Goal: Information Seeking & Learning: Check status

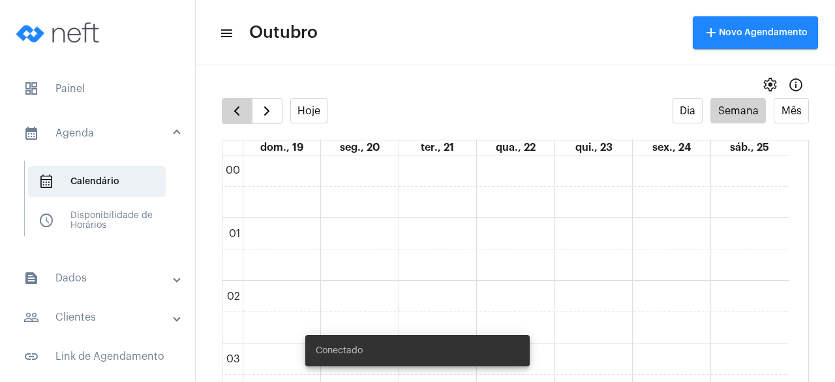
scroll to position [1114, 0]
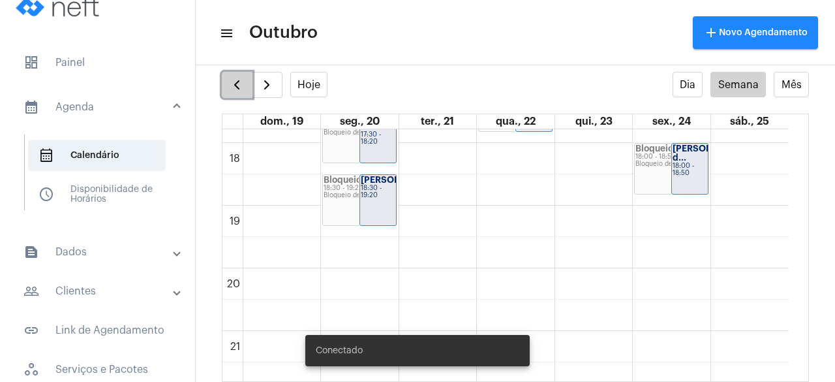
click at [235, 91] on span "button" at bounding box center [237, 85] width 16 height 16
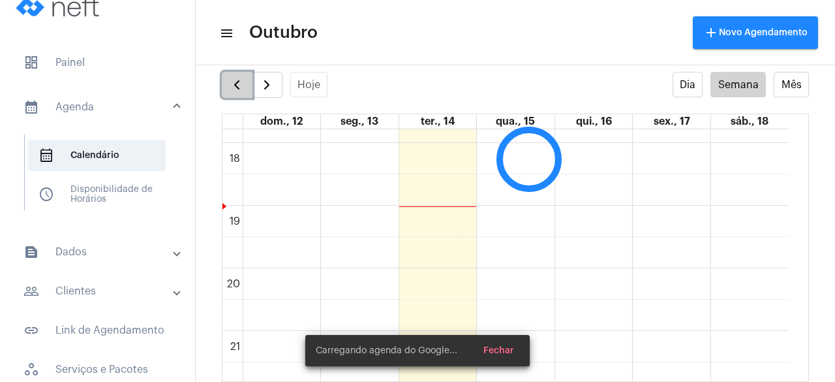
scroll to position [377, 0]
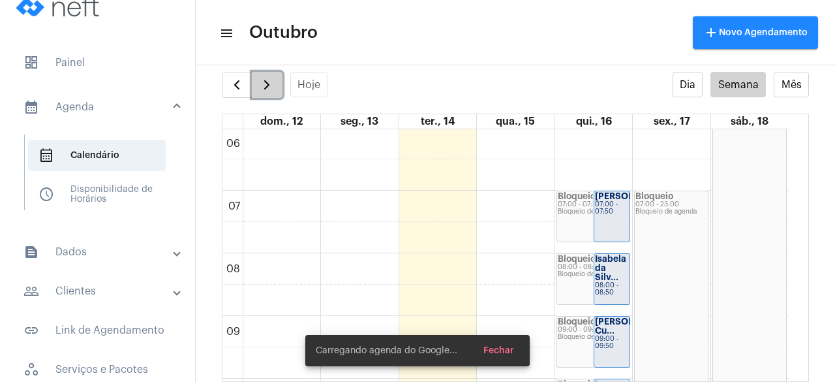
click at [262, 82] on span "button" at bounding box center [267, 85] width 16 height 16
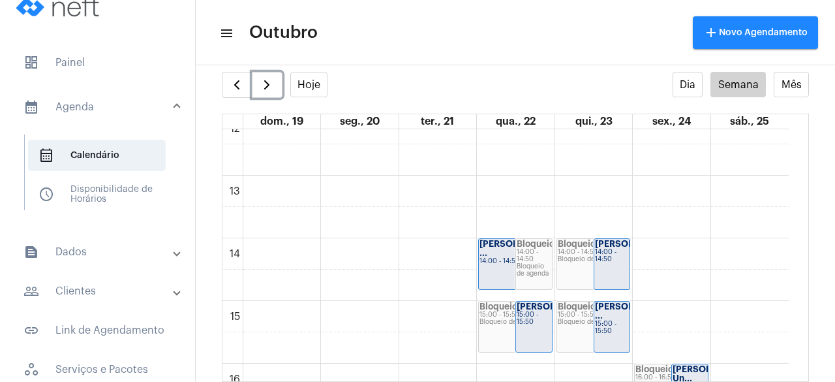
scroll to position [833, 0]
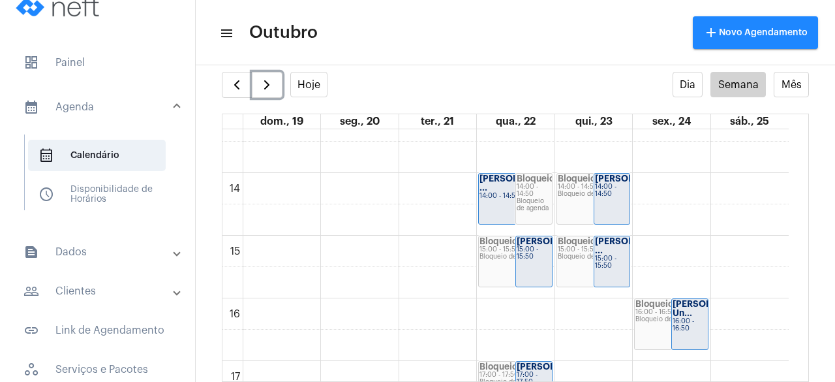
click at [516, 193] on div "Bloqueio 14:00 - 14:50 Bloqueio de agenda" at bounding box center [534, 199] width 36 height 50
click at [489, 203] on div "[PERSON_NAME] ... 14:00 - 14:50" at bounding box center [515, 199] width 73 height 50
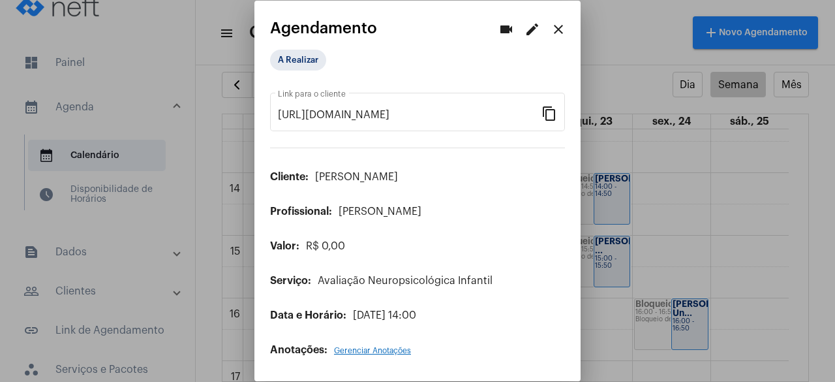
click at [532, 31] on mat-icon "edit" at bounding box center [533, 30] width 16 height 16
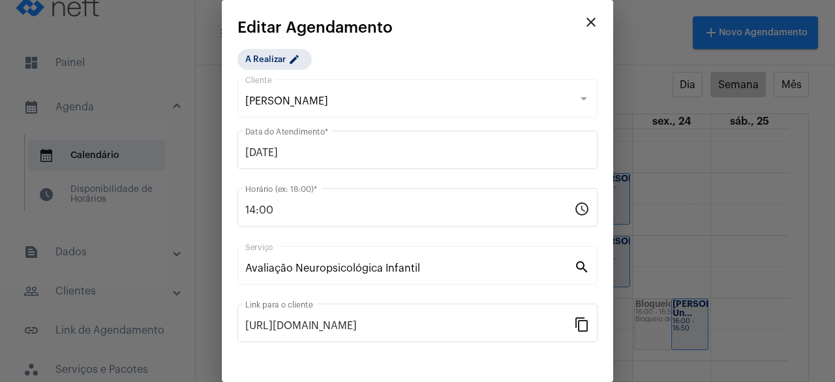
scroll to position [94, 0]
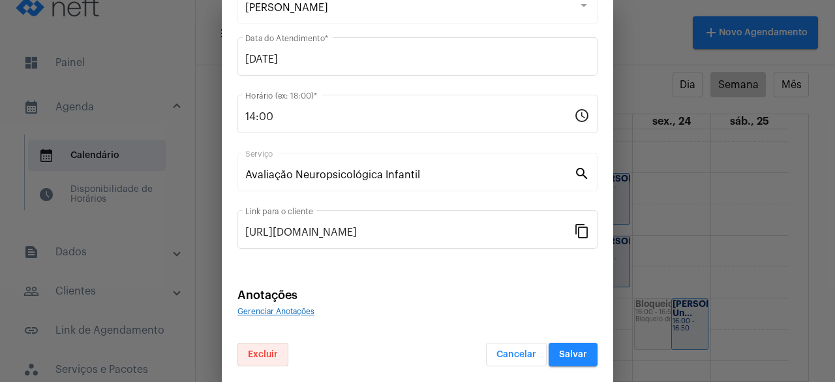
click at [248, 351] on span "Excluir" at bounding box center [263, 354] width 30 height 9
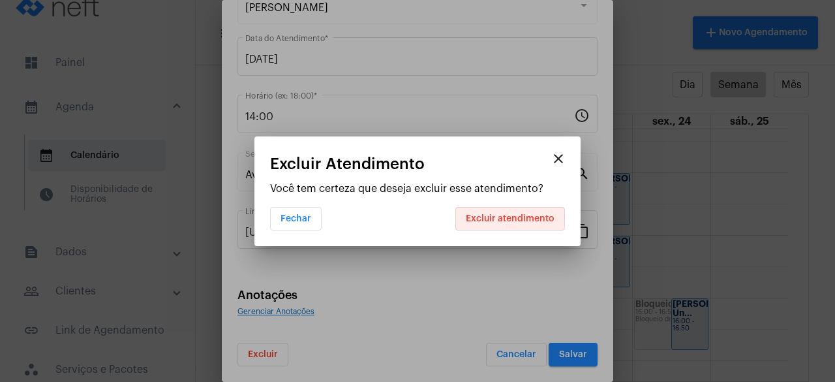
click at [474, 215] on span "Excluir atendimento" at bounding box center [510, 218] width 89 height 9
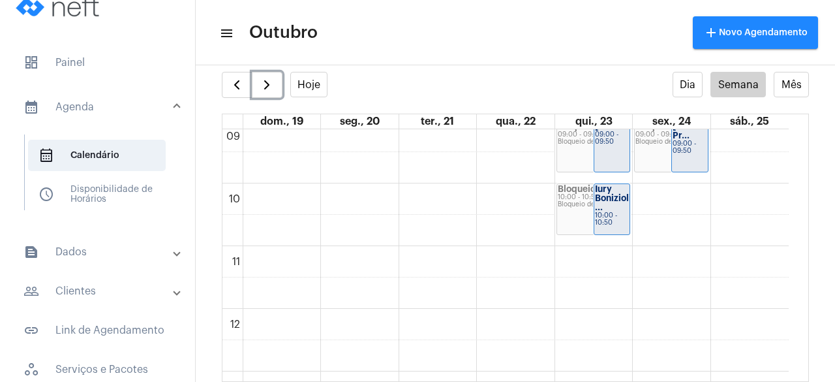
scroll to position [442, 0]
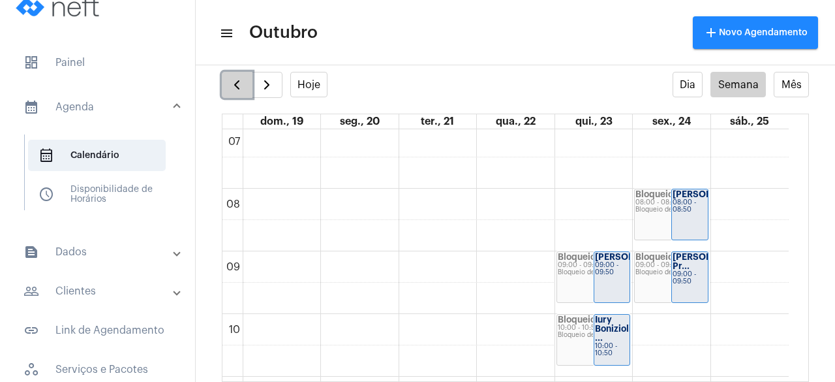
click at [232, 73] on button "button" at bounding box center [237, 85] width 31 height 26
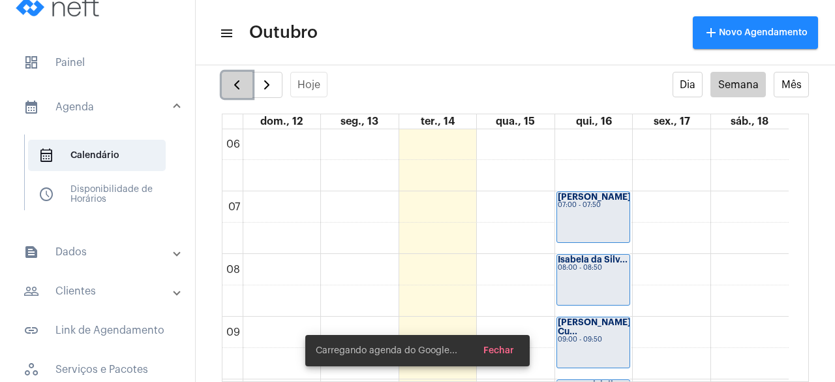
click at [232, 73] on button "button" at bounding box center [237, 85] width 31 height 26
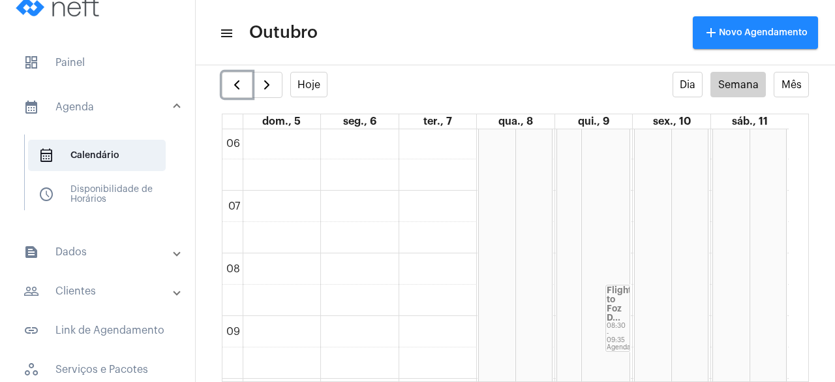
scroll to position [442, 0]
click at [627, 249] on div "Flight to Foz D..." at bounding box center [618, 239] width 22 height 37
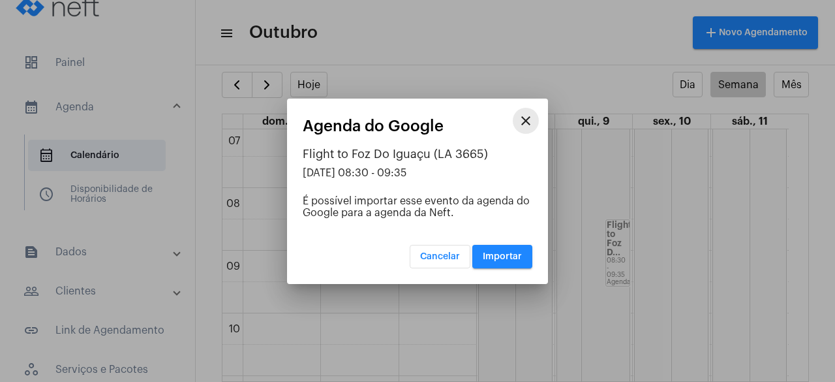
click at [532, 127] on mat-icon "close" at bounding box center [526, 121] width 16 height 16
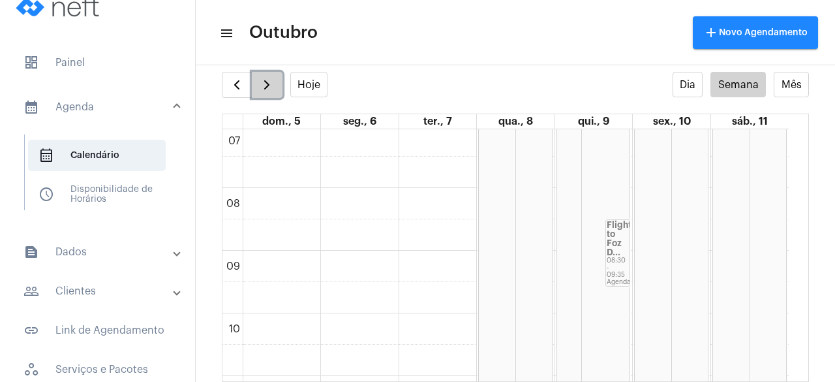
click at [261, 86] on span "button" at bounding box center [267, 85] width 16 height 16
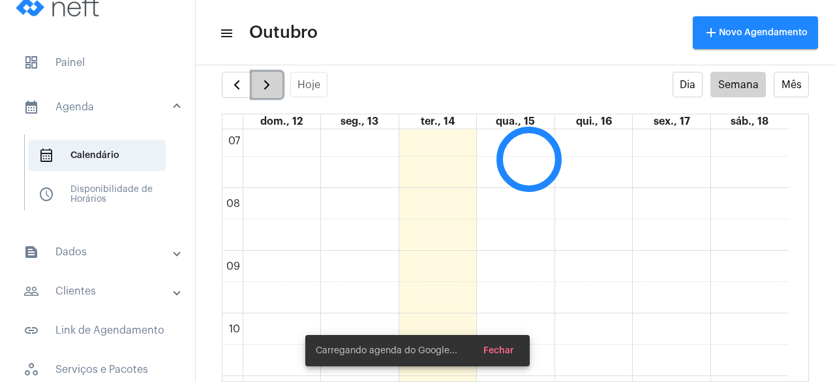
scroll to position [377, 0]
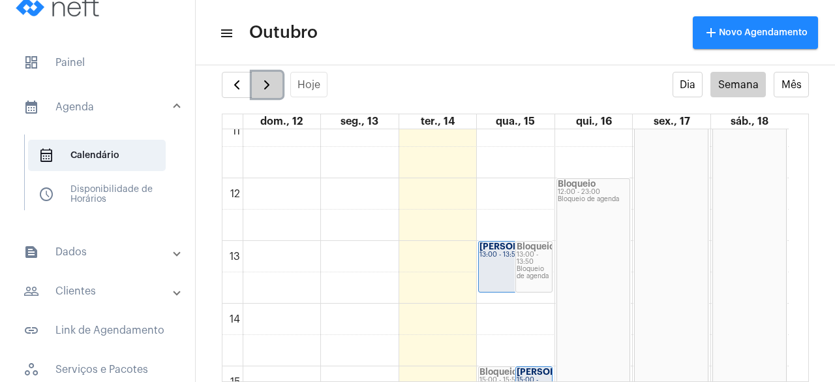
click at [273, 88] on span "button" at bounding box center [267, 85] width 16 height 16
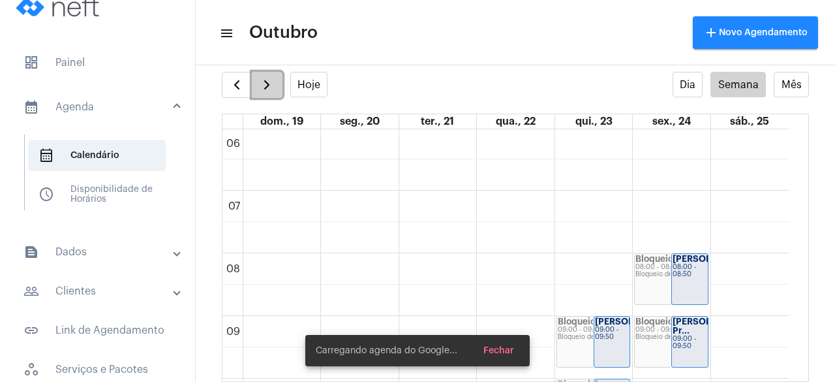
click at [273, 88] on span "button" at bounding box center [267, 85] width 16 height 16
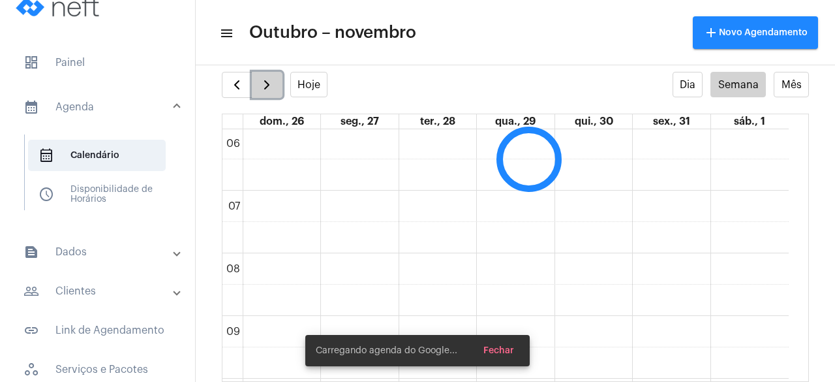
scroll to position [377, 0]
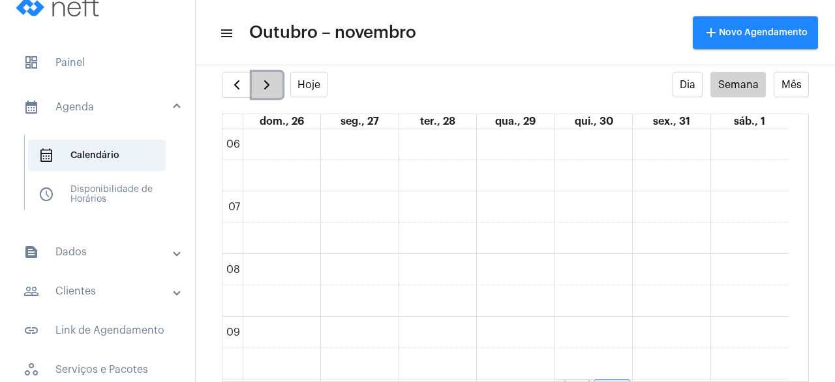
click at [273, 81] on span "button" at bounding box center [267, 85] width 16 height 16
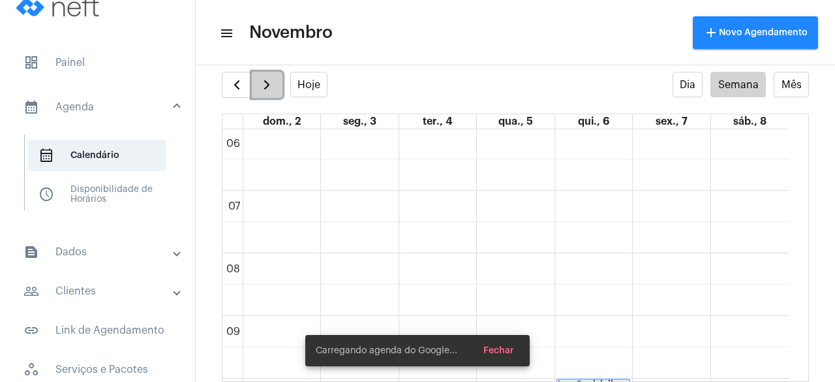
click at [273, 81] on span "button" at bounding box center [267, 85] width 16 height 16
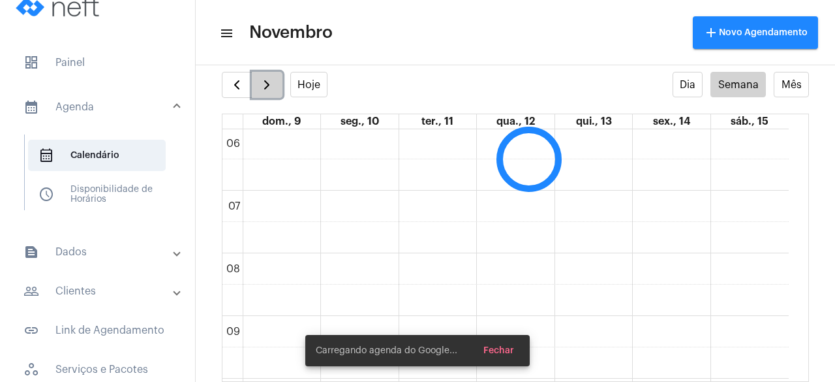
scroll to position [377, 0]
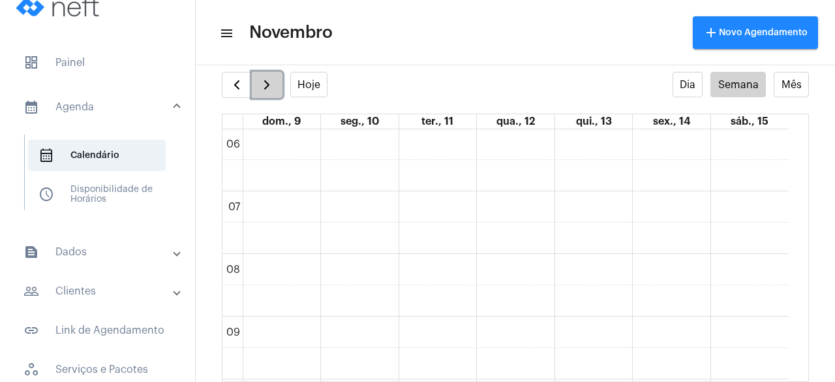
click at [273, 81] on span "button" at bounding box center [267, 85] width 16 height 16
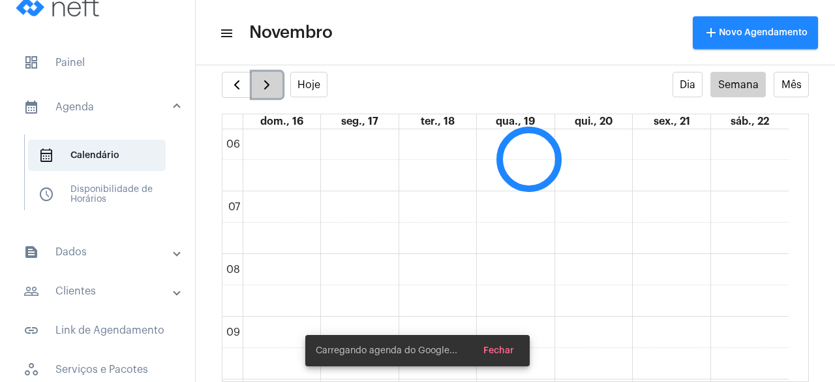
scroll to position [377, 0]
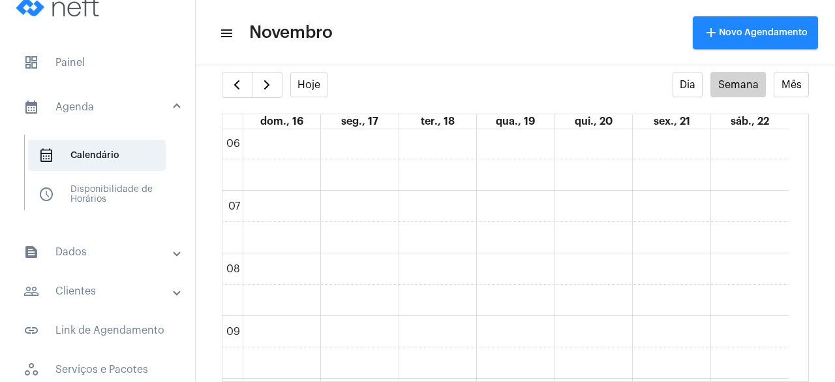
click at [78, 284] on mat-panel-title "people_outline Clientes" at bounding box center [98, 291] width 151 height 16
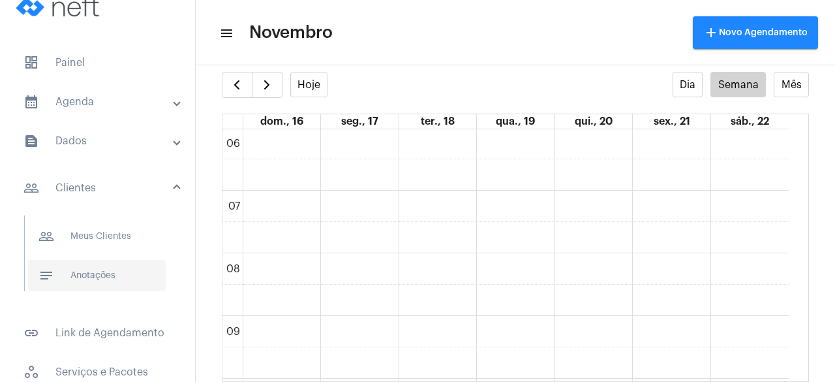
click at [80, 285] on span "notes Anotações" at bounding box center [97, 275] width 138 height 31
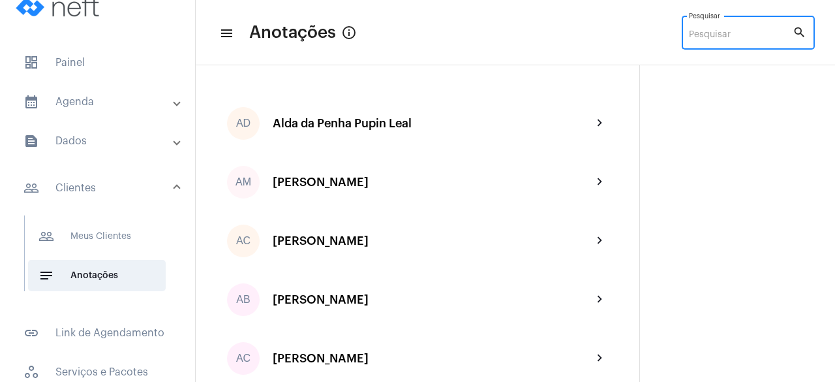
click at [700, 31] on input "Pesquisar" at bounding box center [741, 35] width 104 height 10
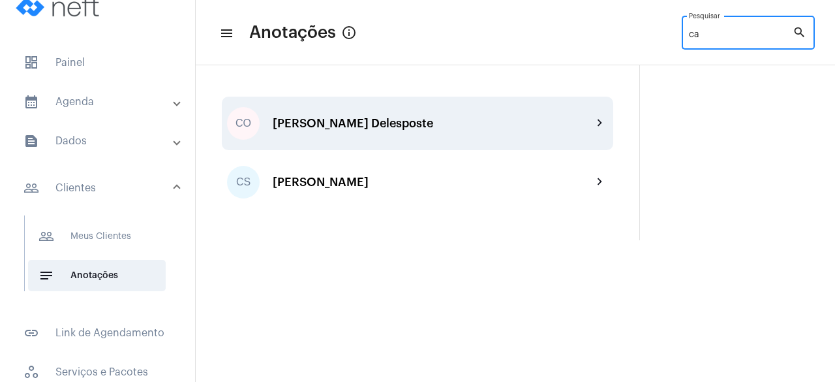
type input "c"
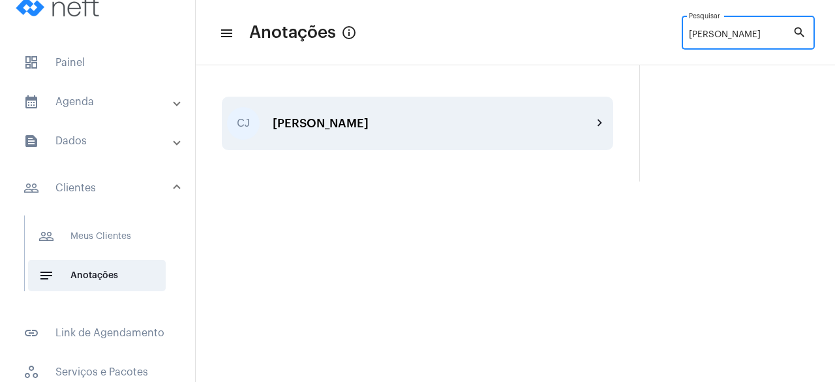
type input "[PERSON_NAME]"
click at [453, 139] on div "[PERSON_NAME] chevron_right" at bounding box center [418, 124] width 392 height 54
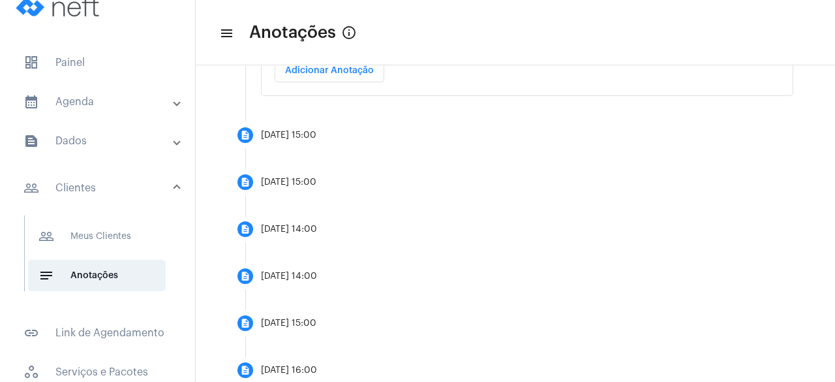
scroll to position [221, 0]
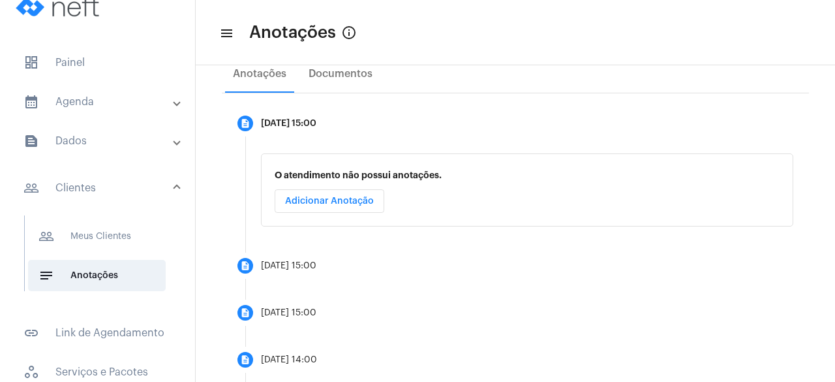
click at [108, 114] on mat-expansion-panel-header "calendar_month_outlined Agenda" at bounding box center [101, 101] width 187 height 31
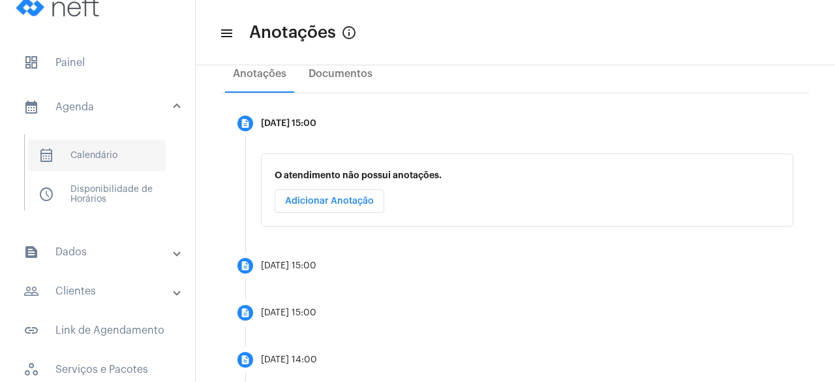
click at [98, 153] on span "calendar_month_outlined Calendário" at bounding box center [97, 155] width 138 height 31
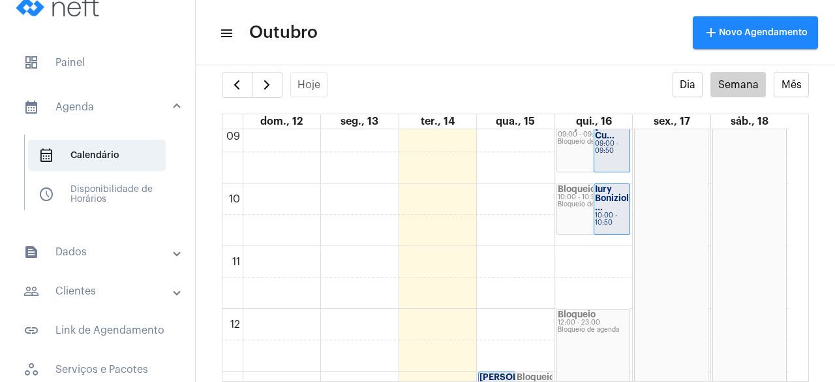
scroll to position [638, 0]
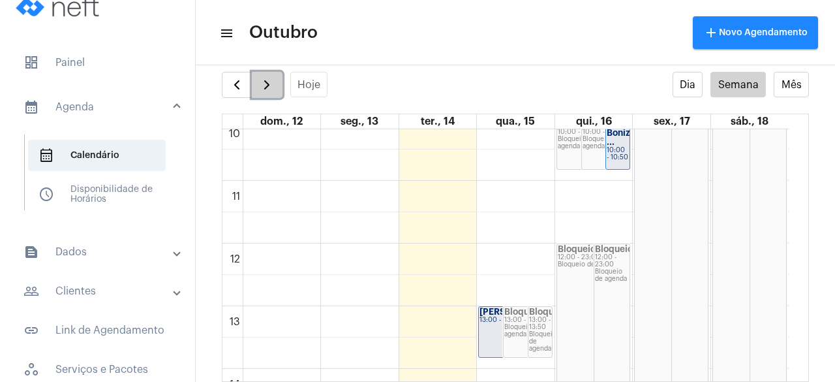
click at [270, 77] on span "button" at bounding box center [267, 85] width 16 height 16
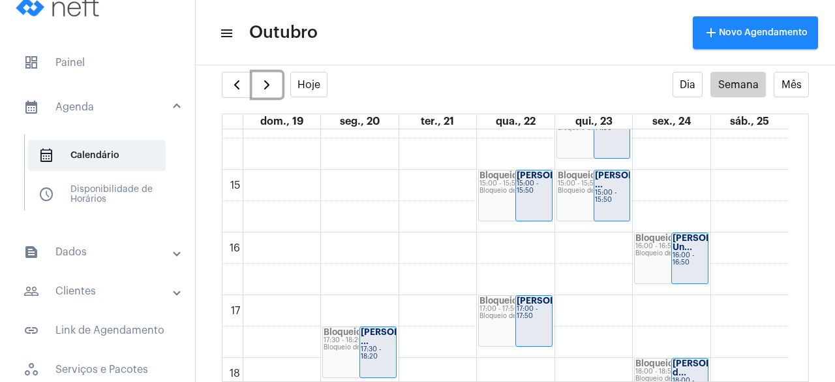
scroll to position [965, 0]
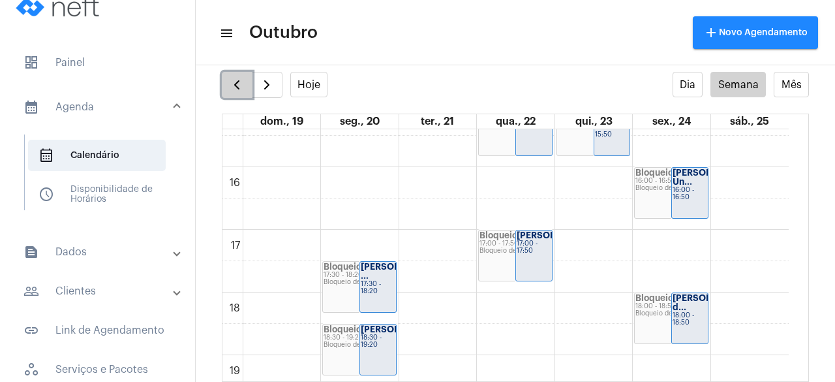
click at [234, 84] on span "button" at bounding box center [237, 85] width 16 height 16
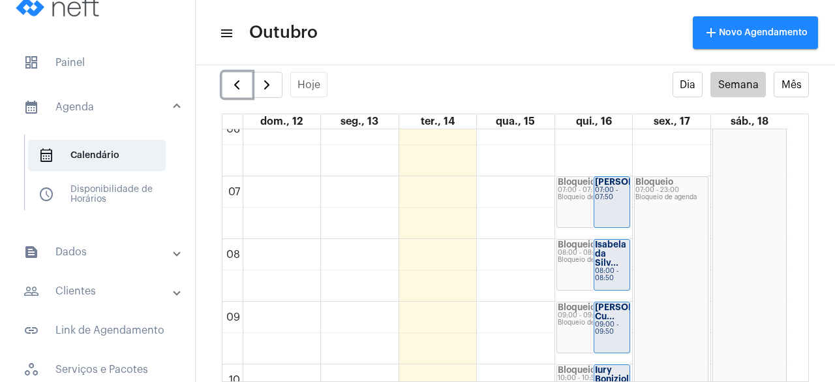
scroll to position [457, 0]
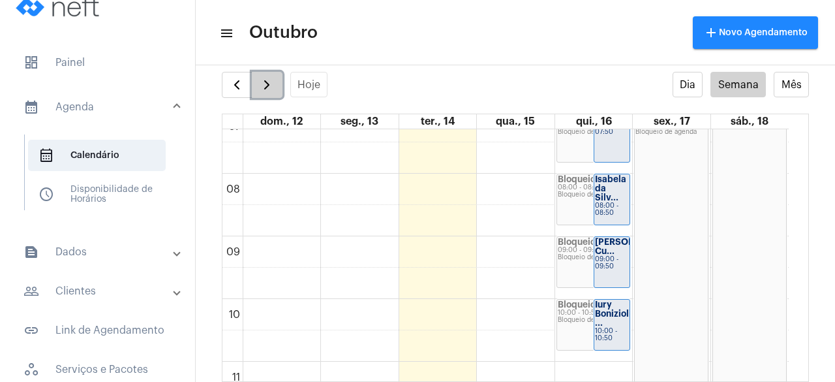
click at [275, 89] on button "button" at bounding box center [267, 85] width 31 height 26
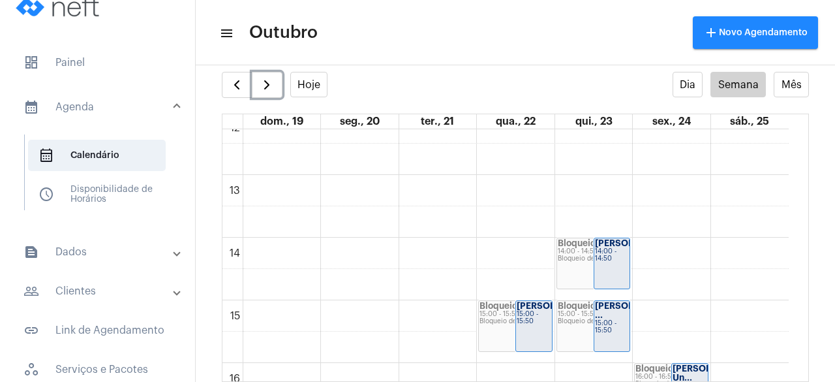
scroll to position [834, 0]
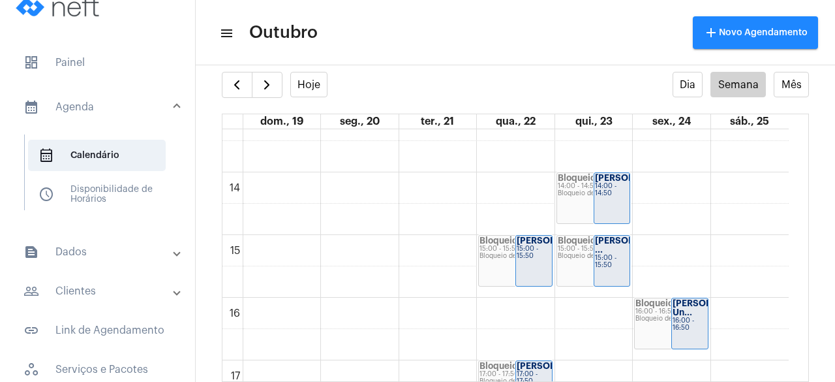
click at [101, 247] on mat-panel-title "text_snippet_outlined Dados" at bounding box center [98, 252] width 151 height 16
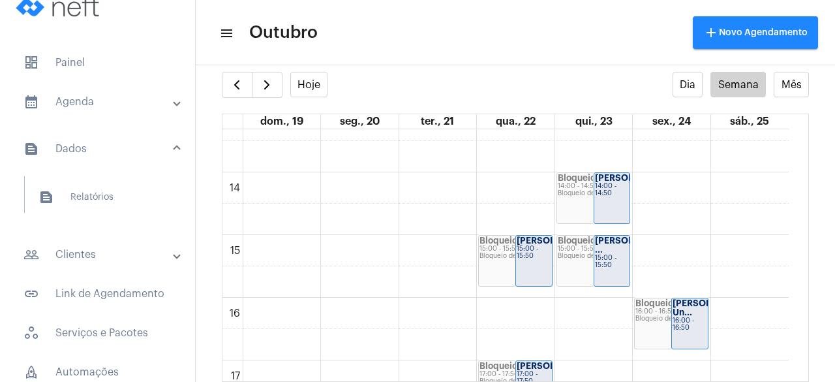
click at [94, 260] on mat-panel-title "people_outline Clientes" at bounding box center [98, 255] width 151 height 16
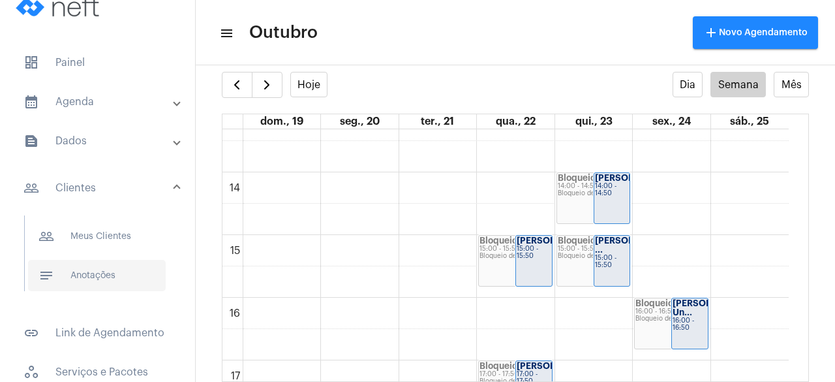
click at [89, 273] on span "notes Anotações" at bounding box center [97, 275] width 138 height 31
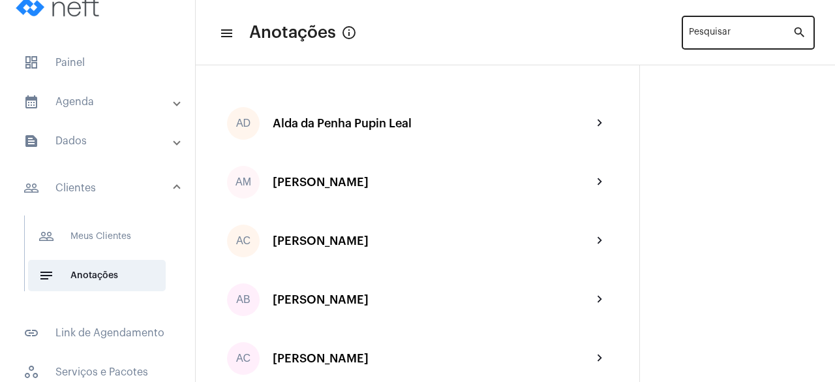
click at [728, 25] on div "Pesquisar" at bounding box center [741, 32] width 104 height 36
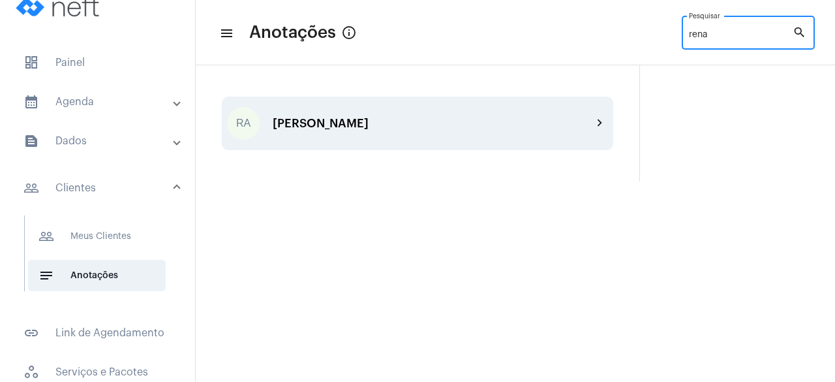
type input "rena"
click at [334, 129] on div "[PERSON_NAME]" at bounding box center [433, 123] width 320 height 13
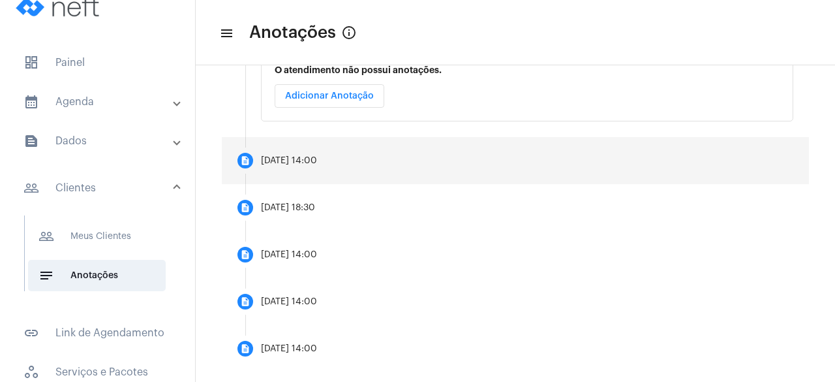
scroll to position [261, 0]
